Goal: Check status: Check status

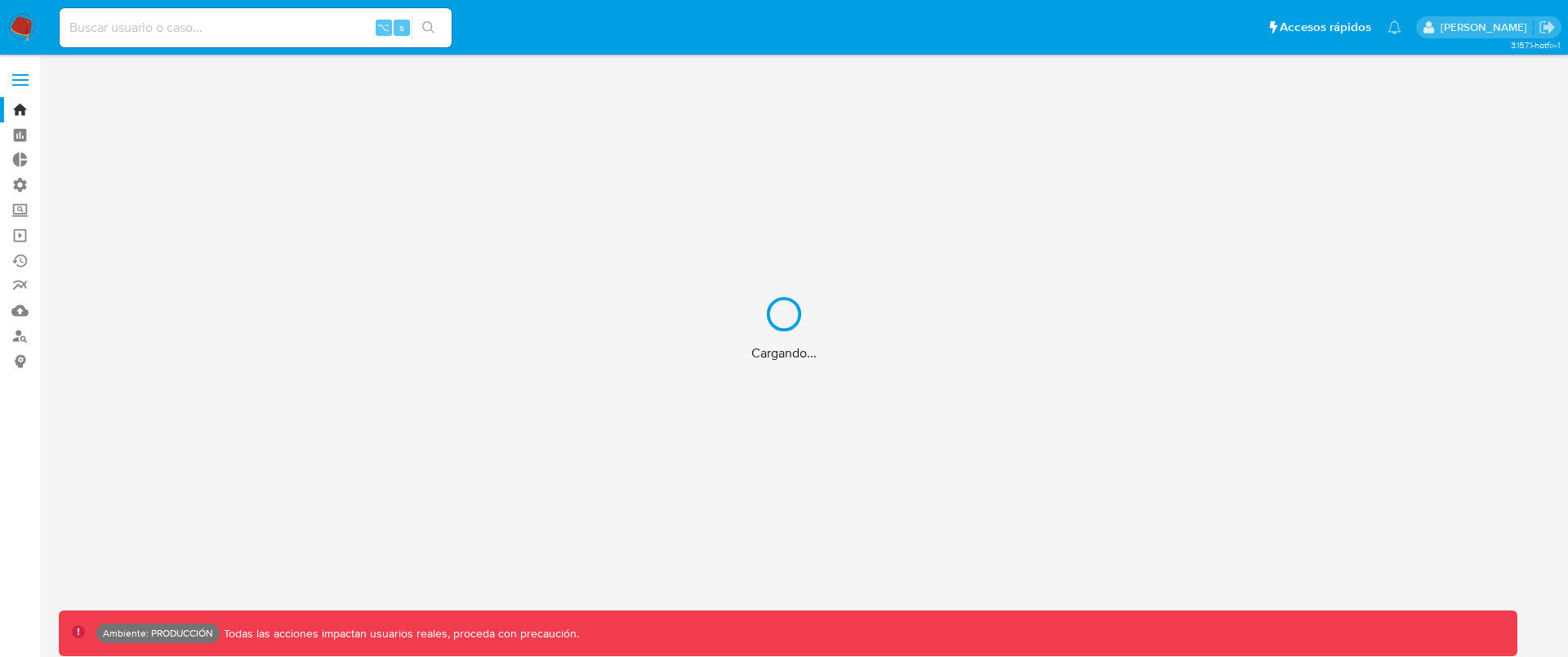
click at [221, 25] on div "Cargando..." at bounding box center [784, 328] width 1568 height 657
click at [222, 22] on div "Cargando..." at bounding box center [784, 328] width 1568 height 657
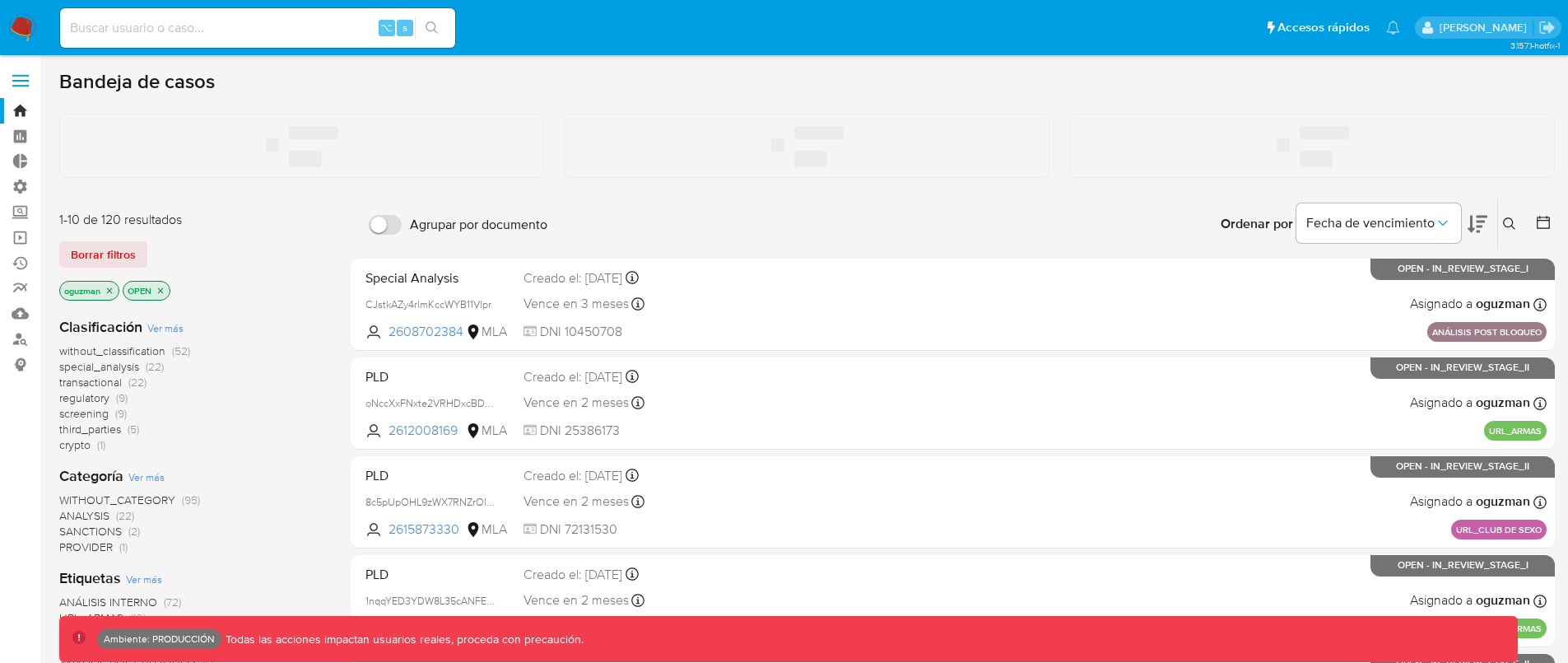
click at [225, 21] on input at bounding box center [258, 28] width 395 height 22
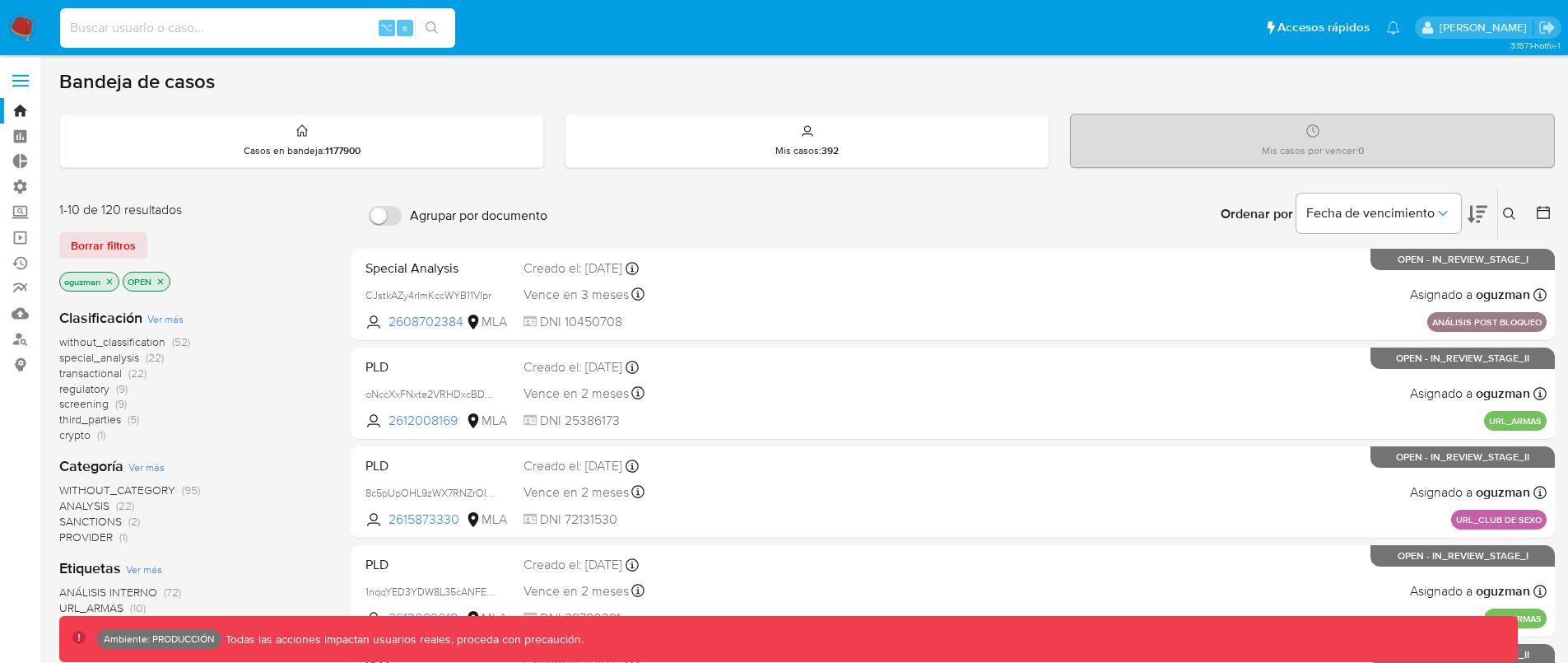
paste input "Qk5EaLYx9yWhgXmjdb67vToO"
type input "Qk5EaLYx9yWhgXmjdb67vToO"
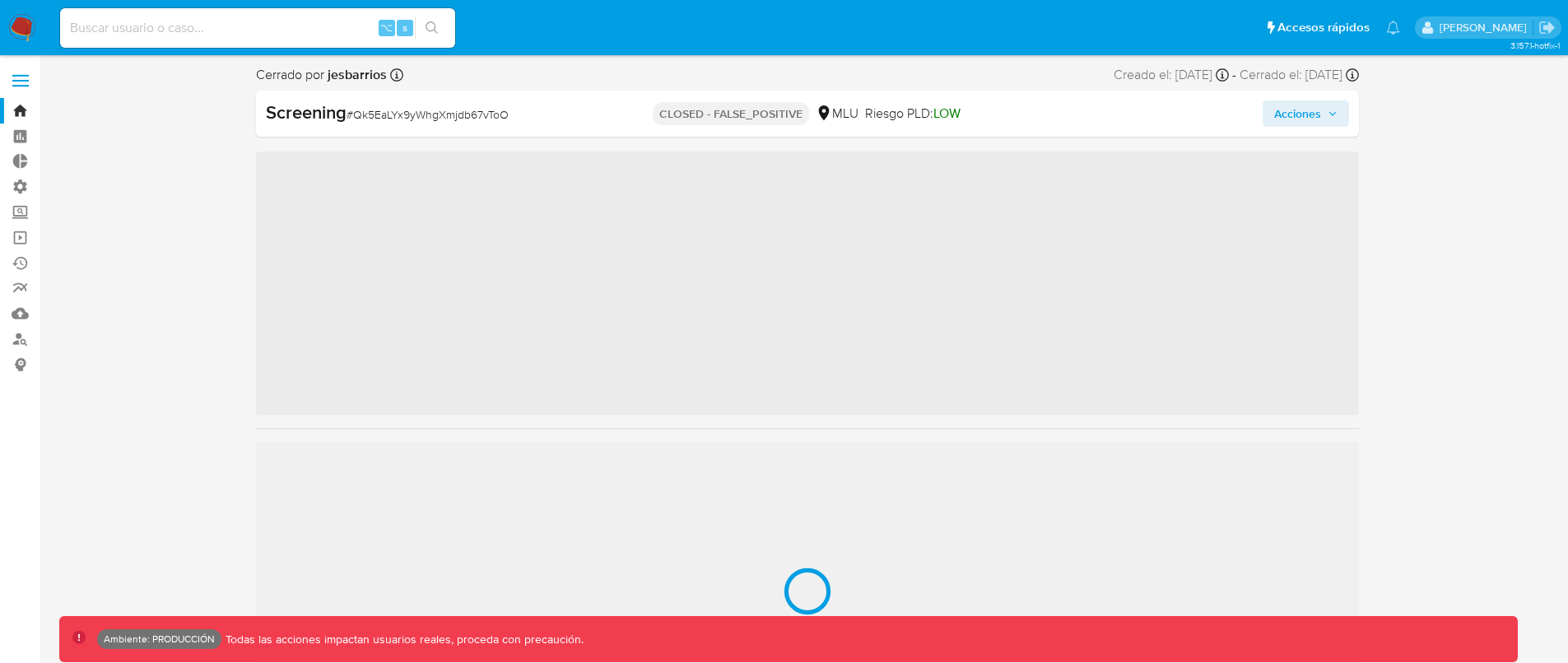
scroll to position [411, 0]
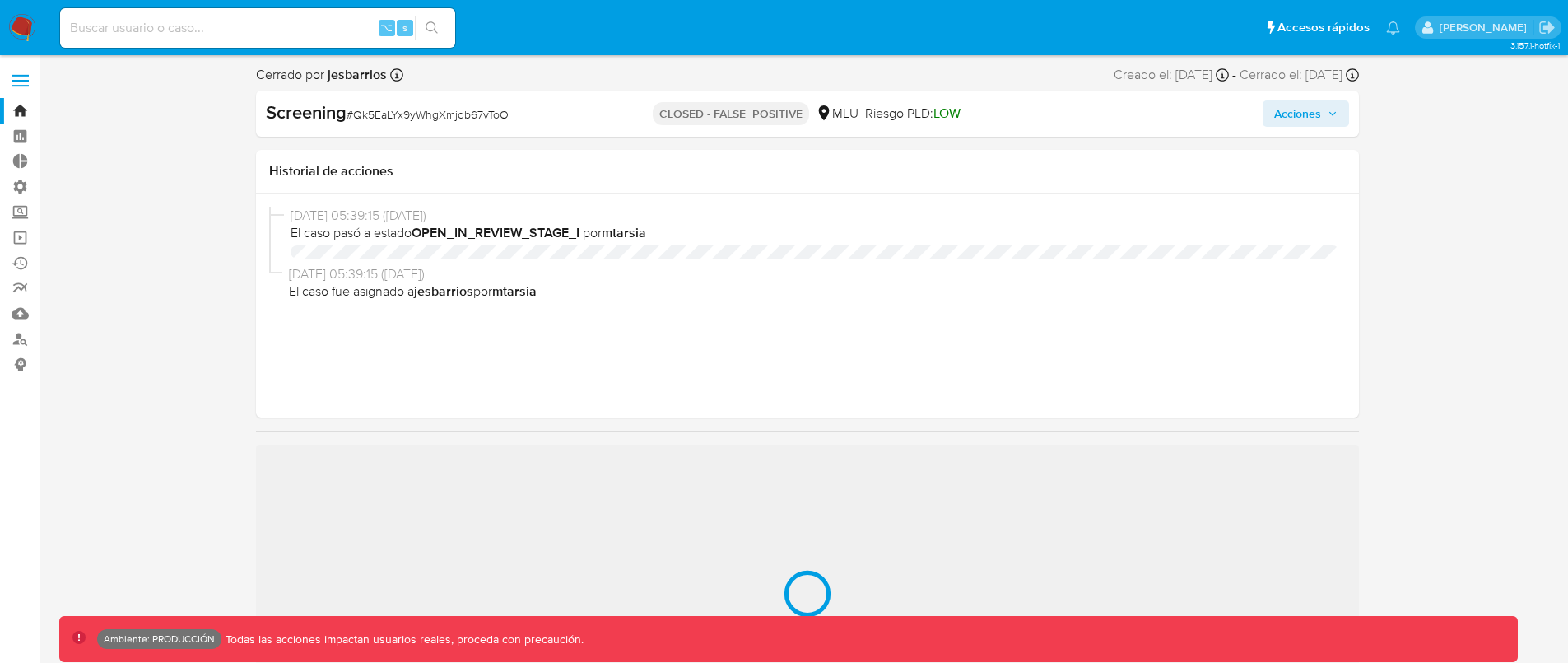
select select "10"
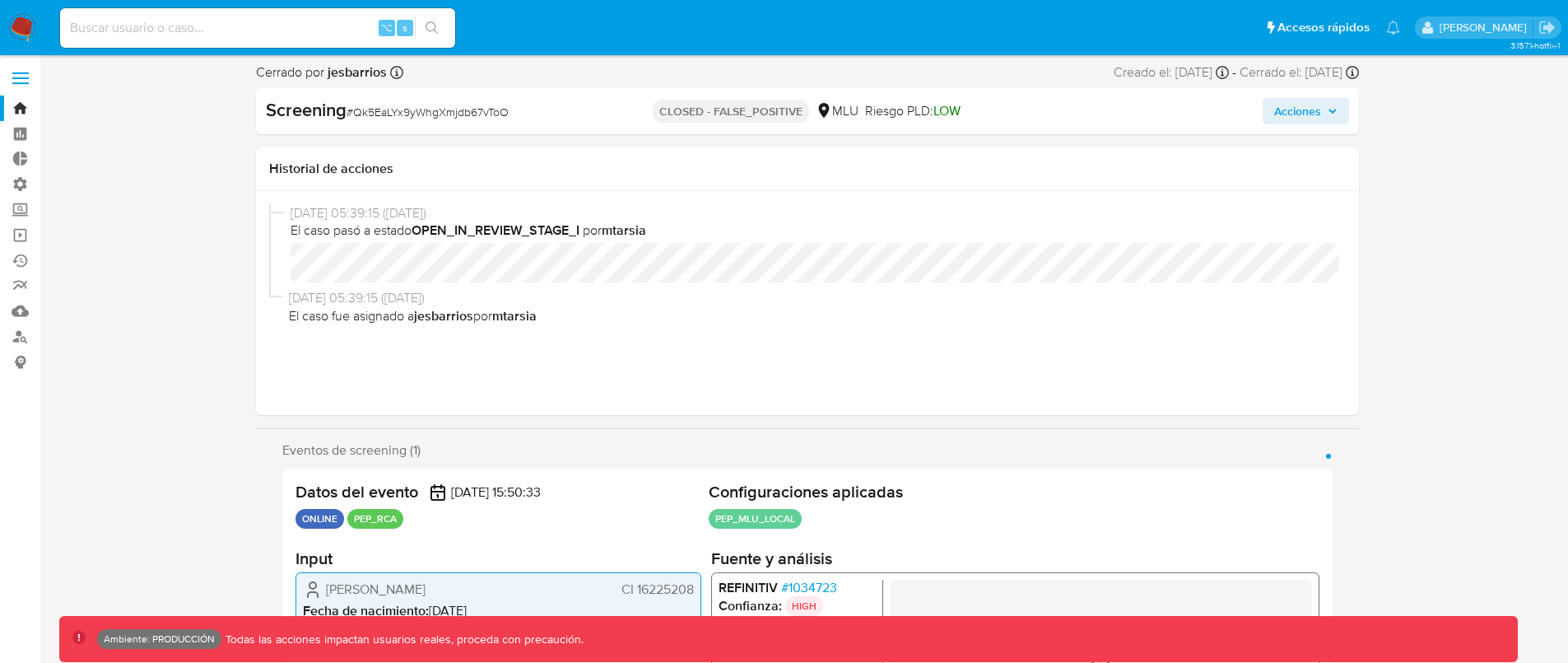
scroll to position [0, 0]
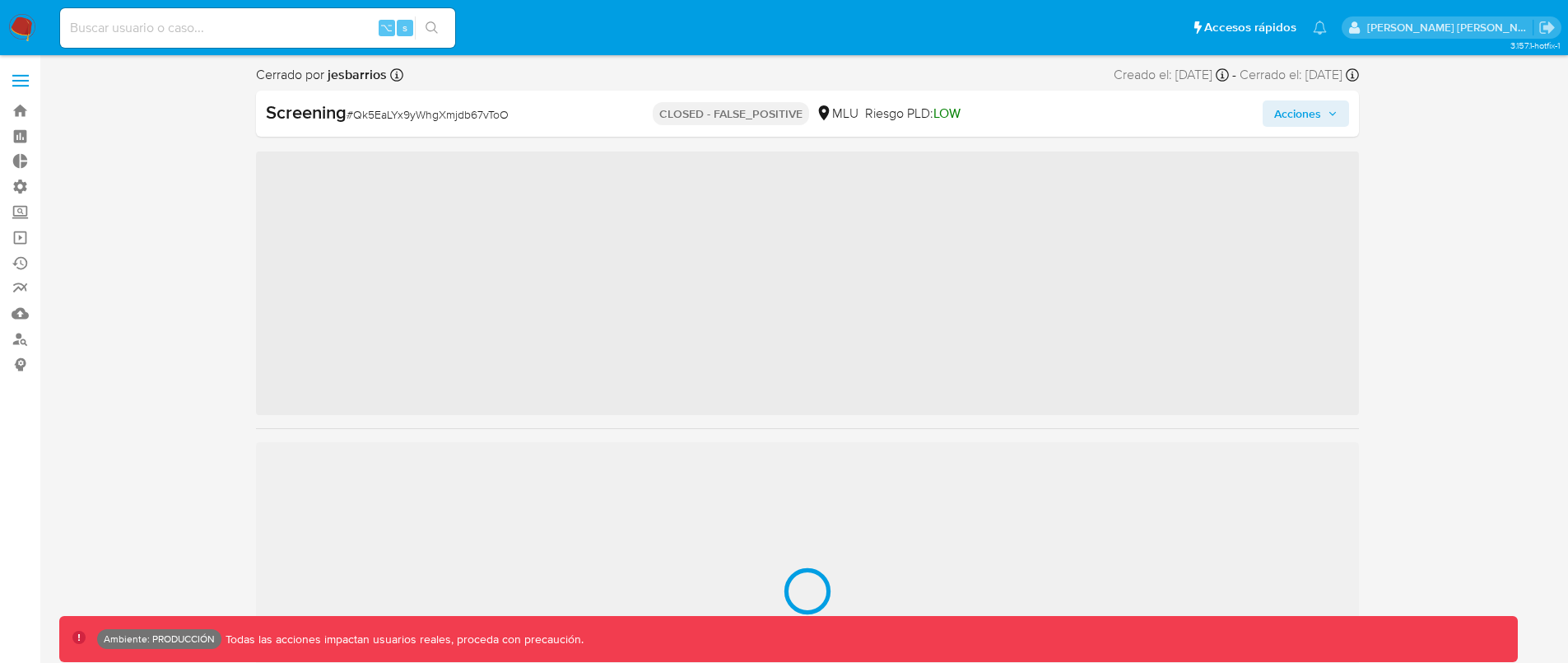
scroll to position [735, 0]
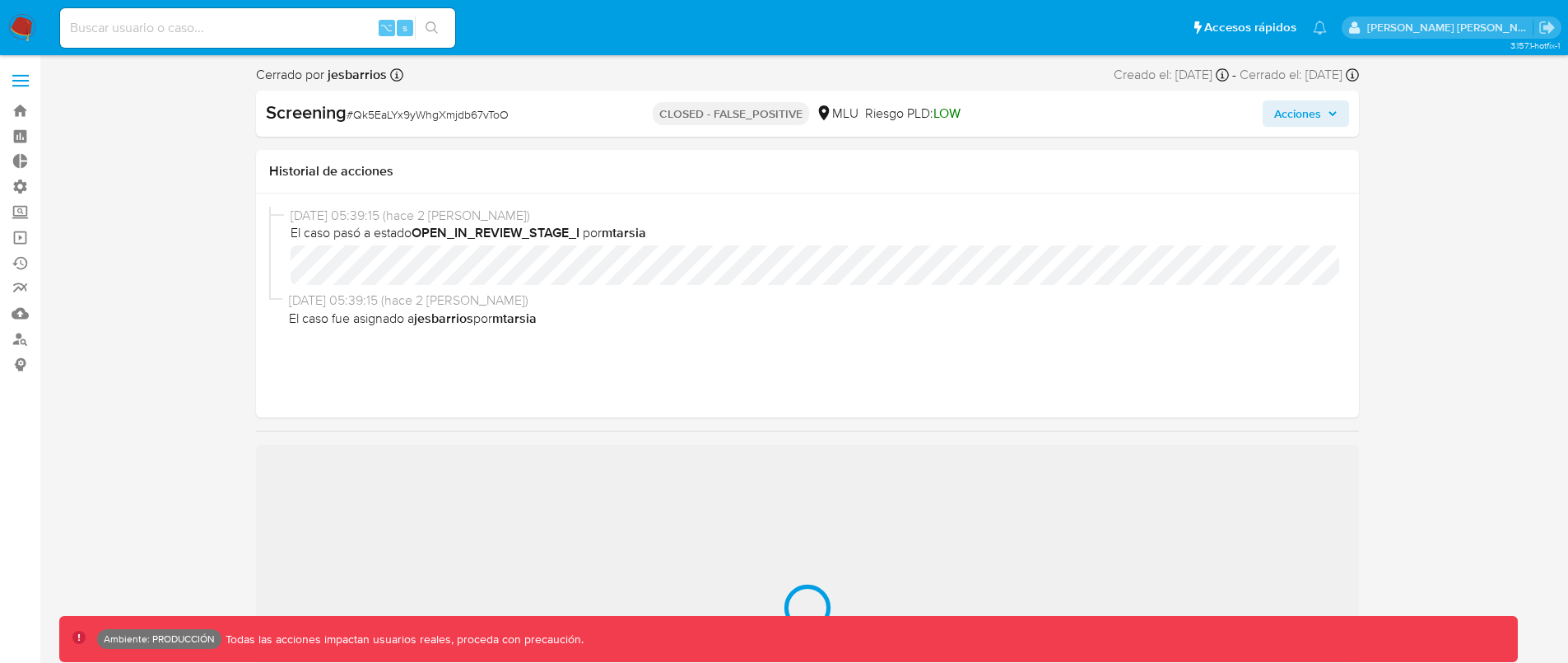
select select "10"
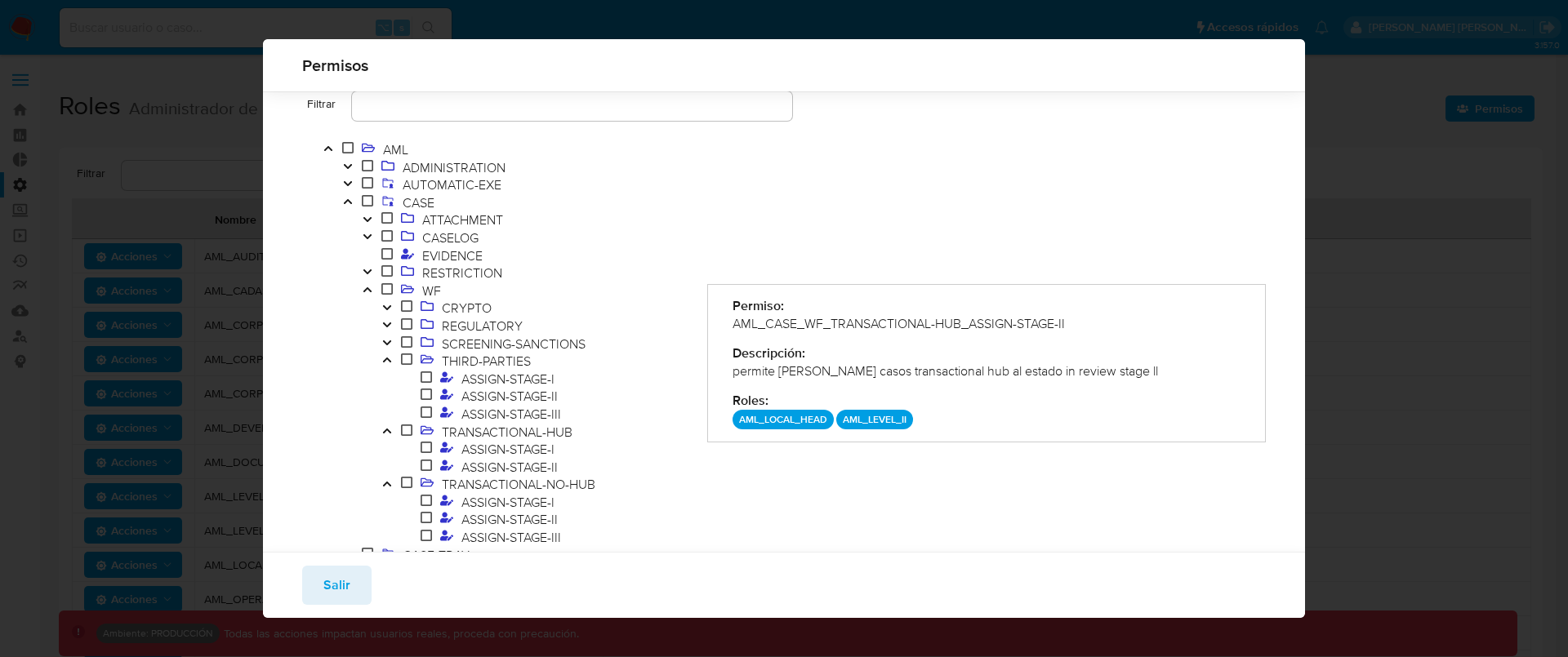
scroll to position [162, 0]
